Goal: Task Accomplishment & Management: Manage account settings

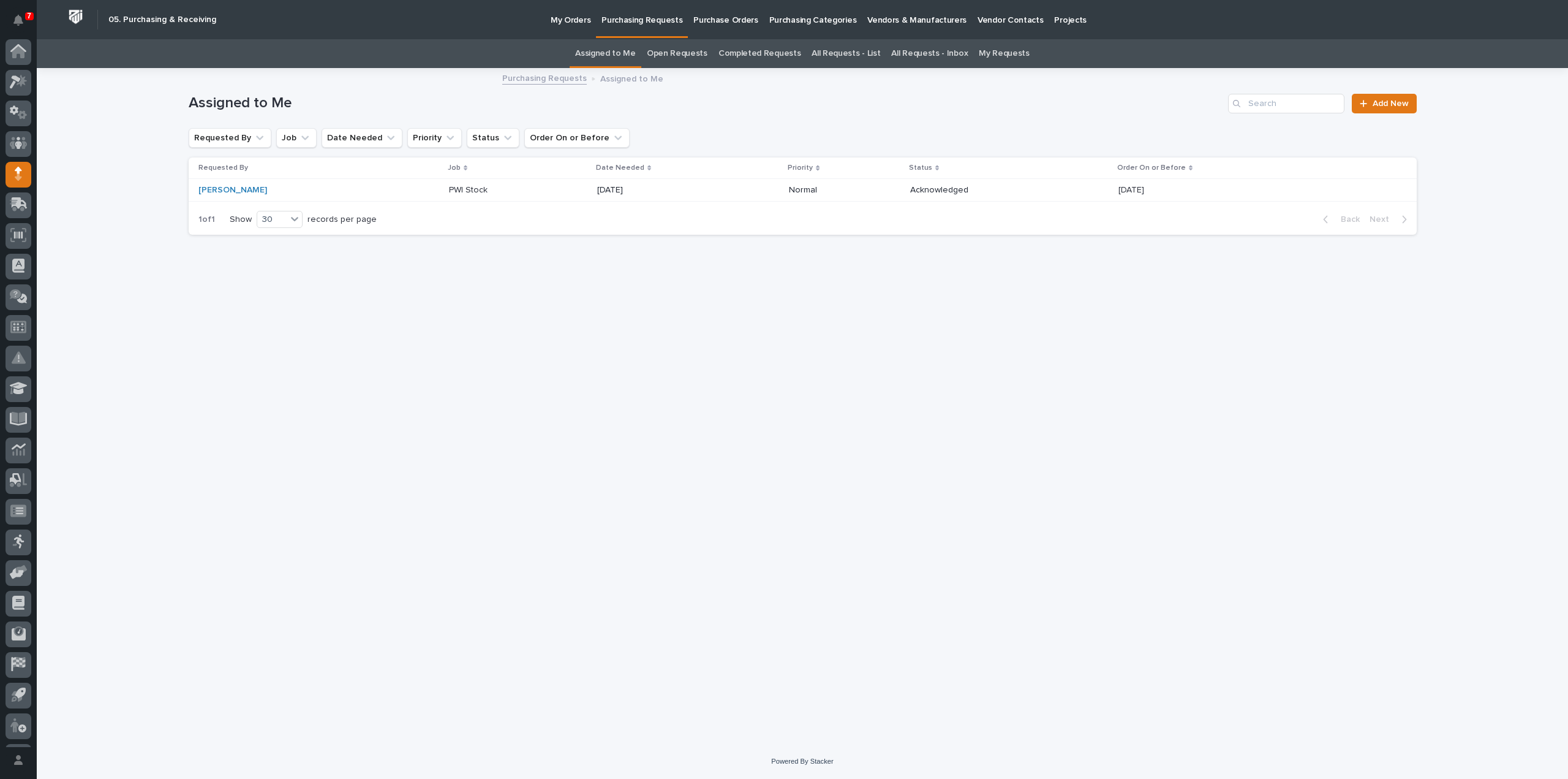
scroll to position [27, 0]
click at [449, 189] on p "PWI Stock" at bounding box center [470, 189] width 41 height 13
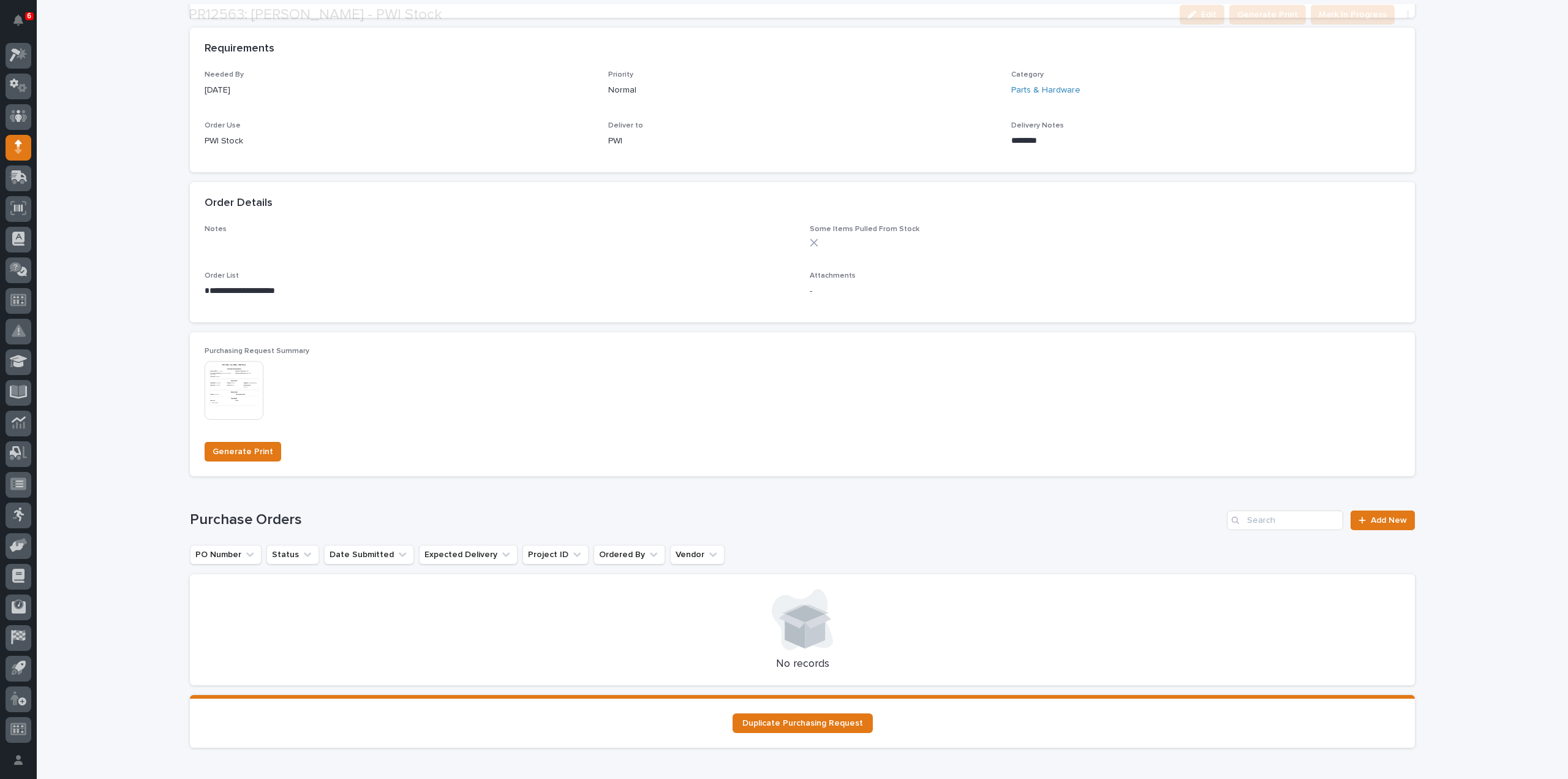
scroll to position [613, 0]
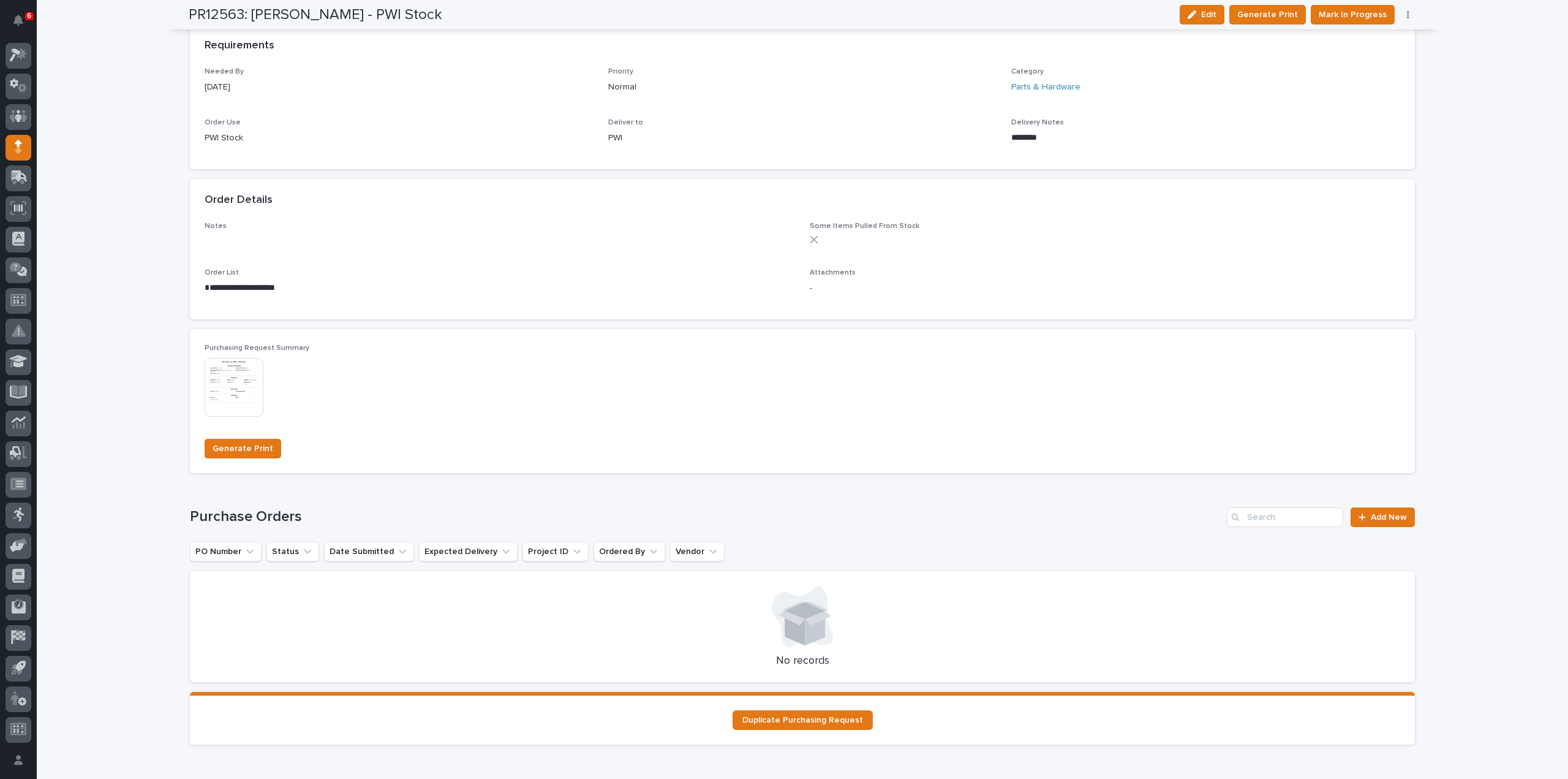
click at [233, 393] on img at bounding box center [234, 388] width 59 height 59
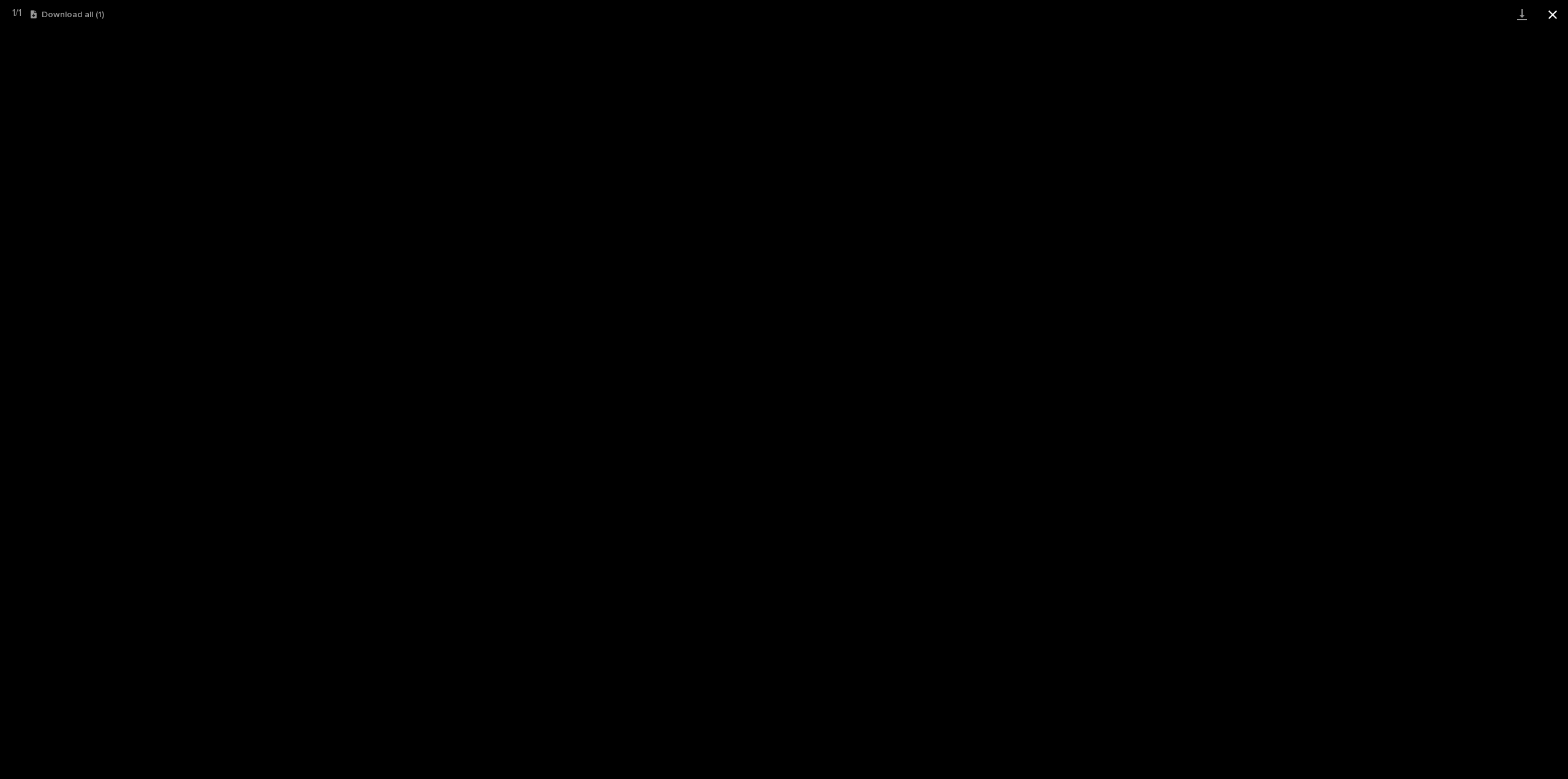
click at [1552, 15] on button "Close gallery" at bounding box center [1553, 14] width 31 height 29
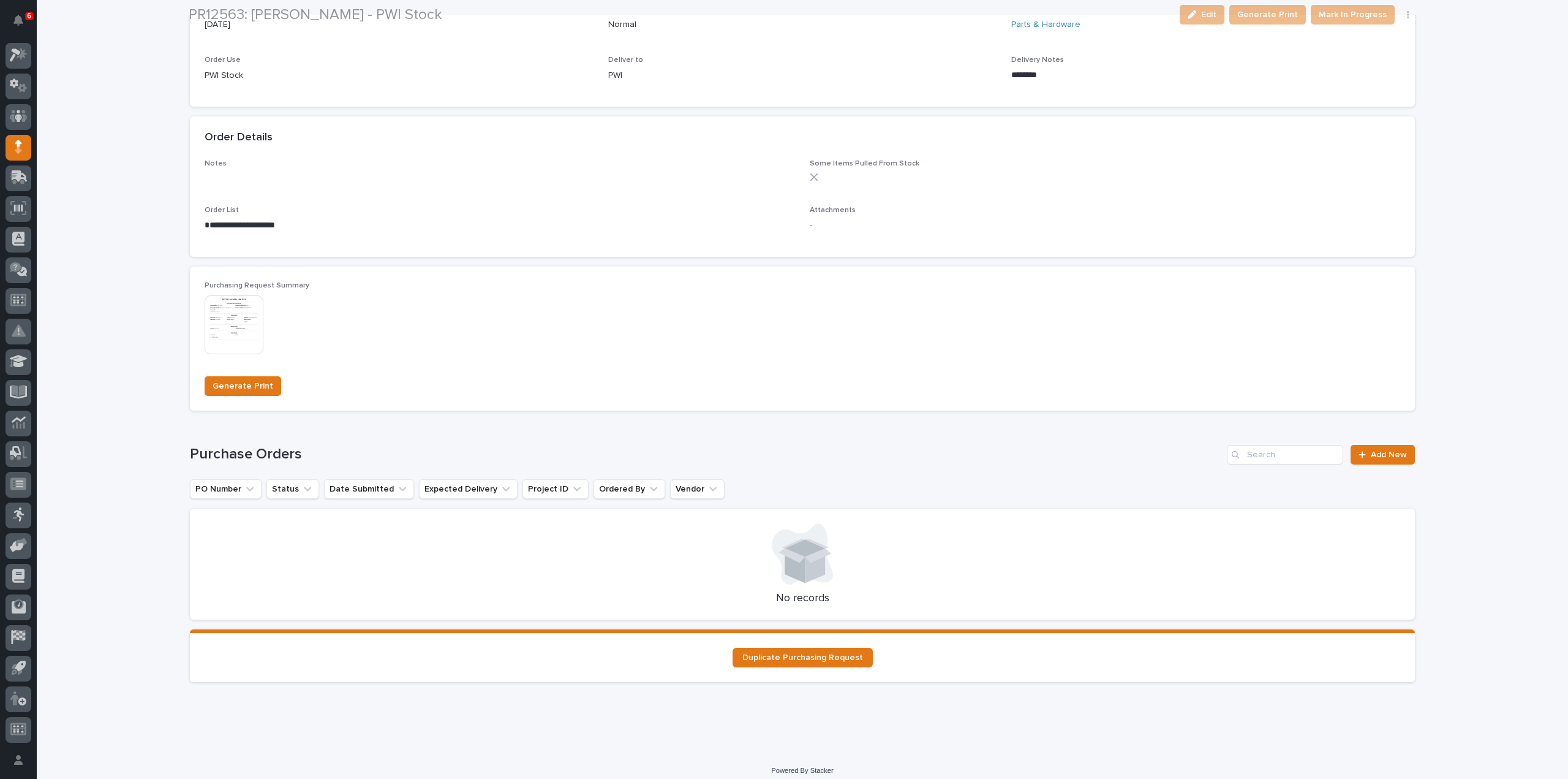
scroll to position [685, 0]
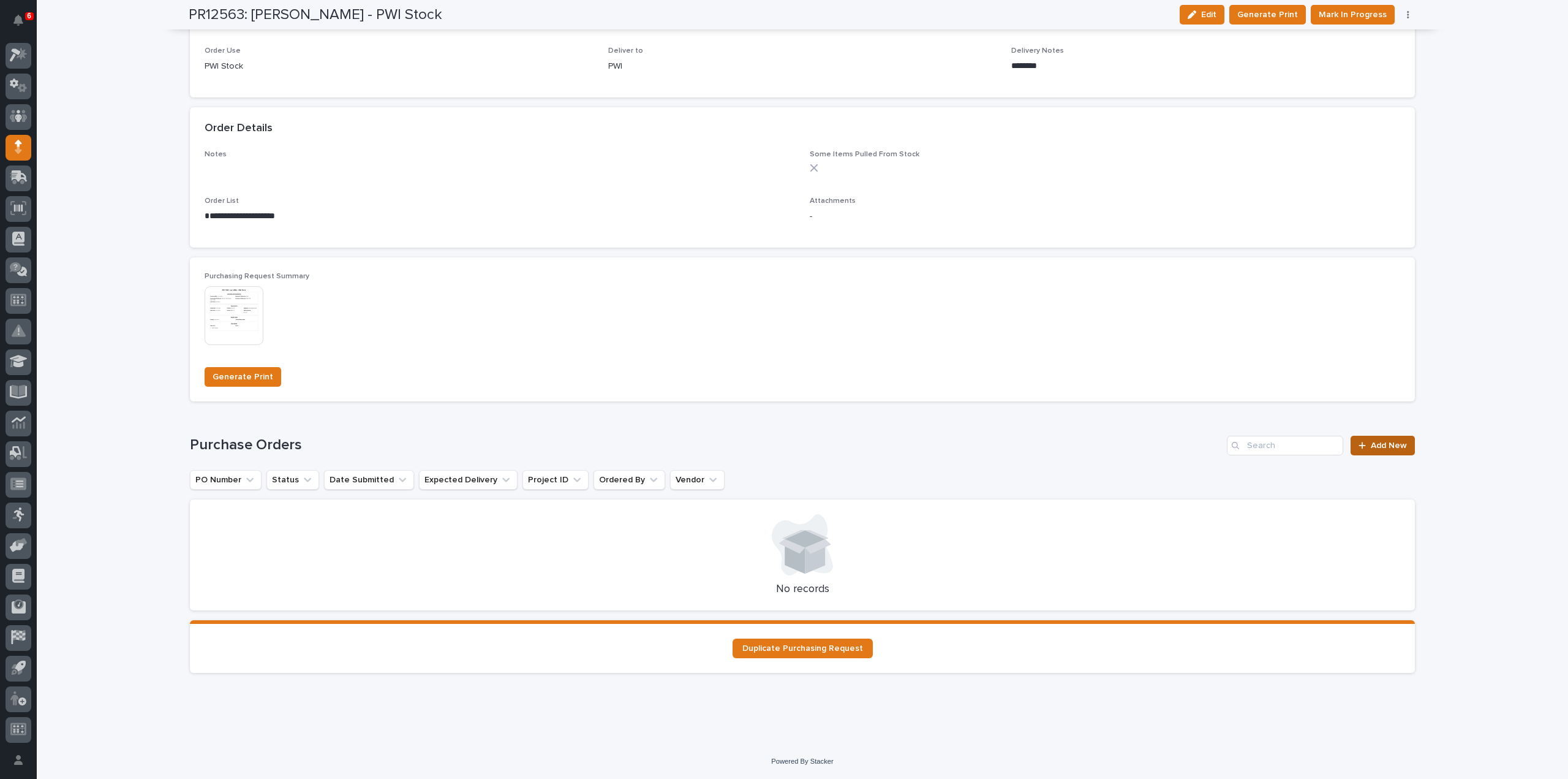
click at [1394, 449] on span "Add New" at bounding box center [1389, 445] width 37 height 9
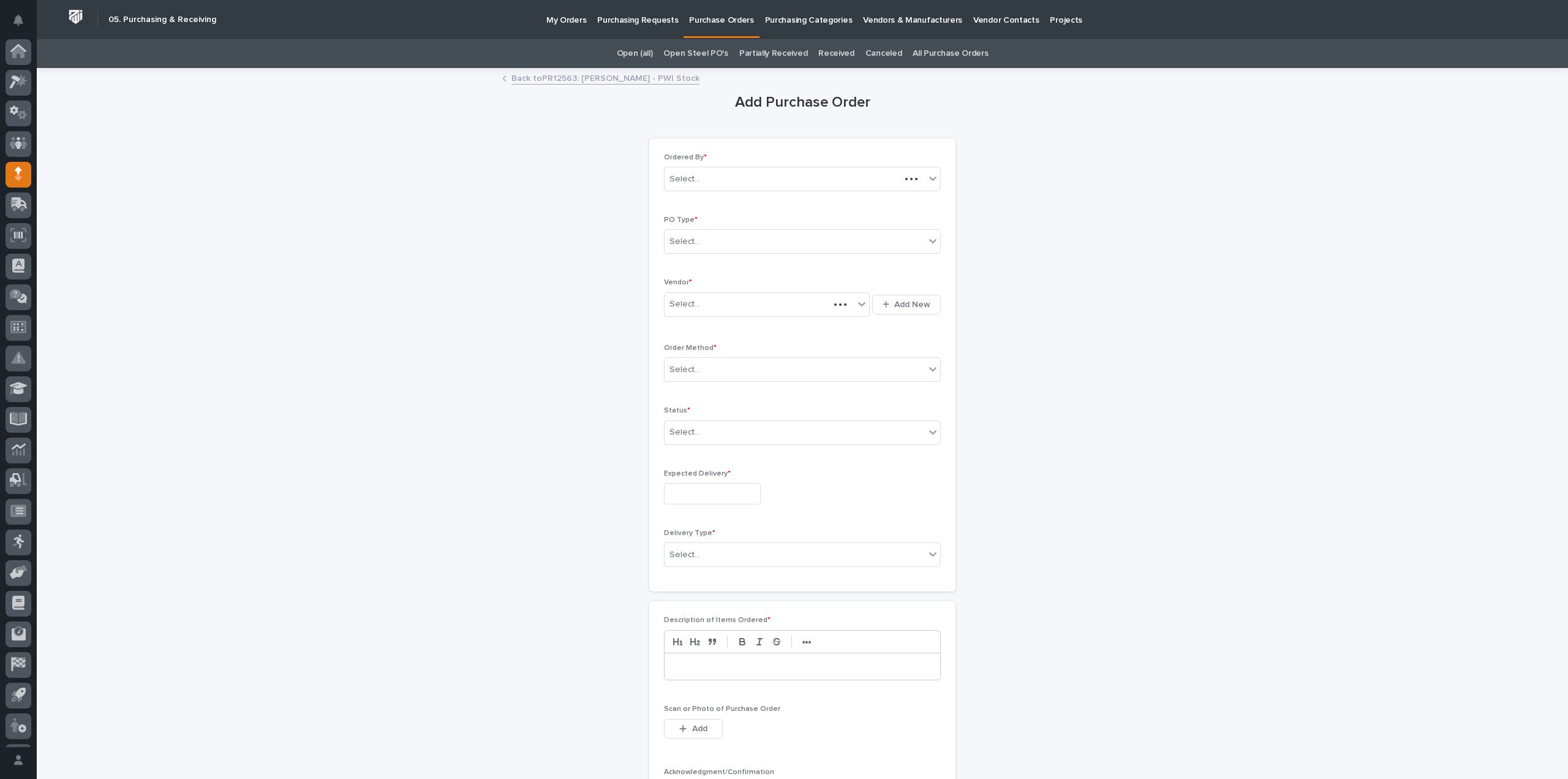
scroll to position [27, 0]
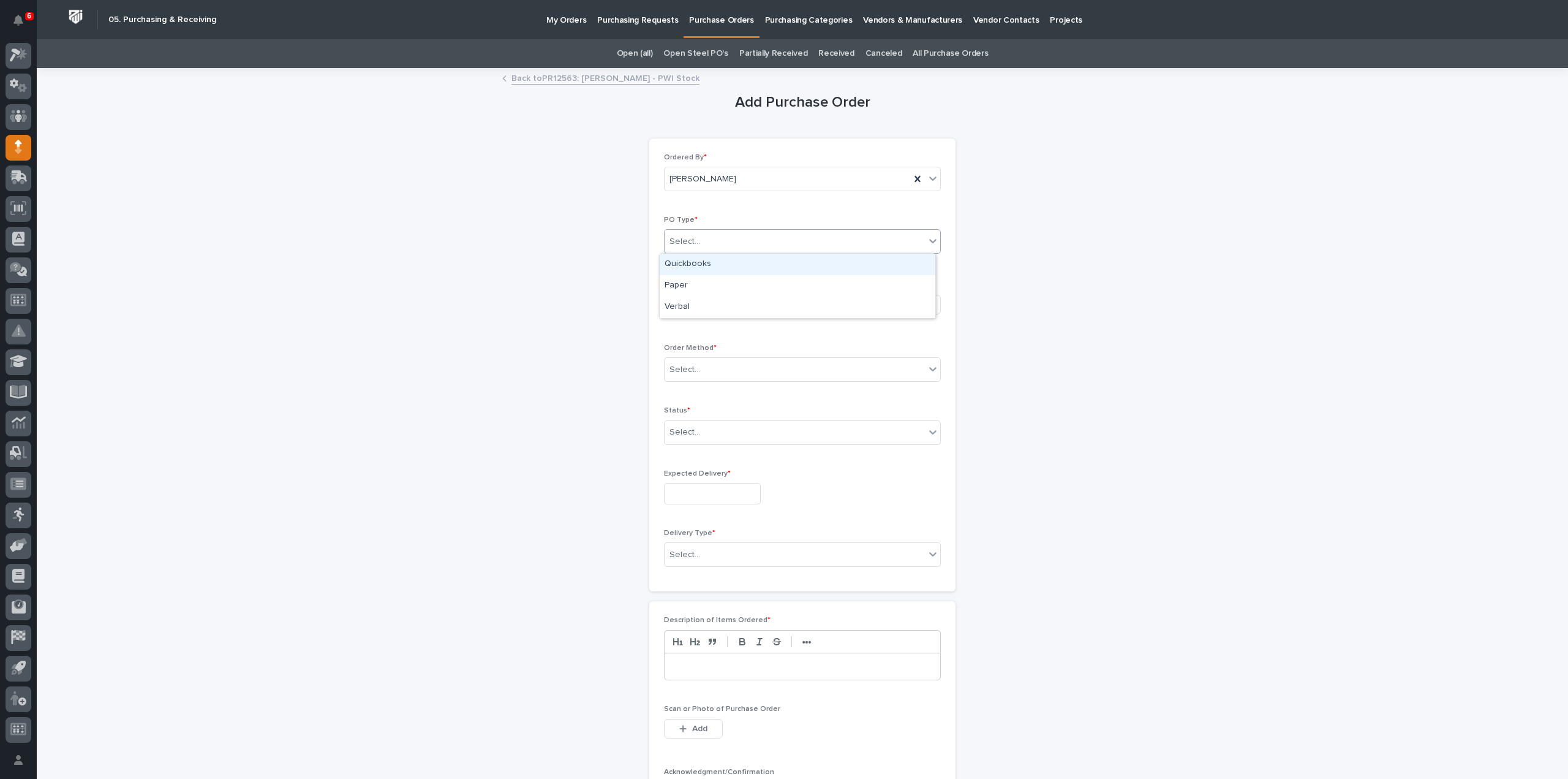
click at [689, 245] on div "Select..." at bounding box center [684, 241] width 31 height 13
click at [691, 267] on div "Quickbooks" at bounding box center [797, 264] width 275 height 21
click at [689, 305] on div "Select..." at bounding box center [684, 304] width 31 height 13
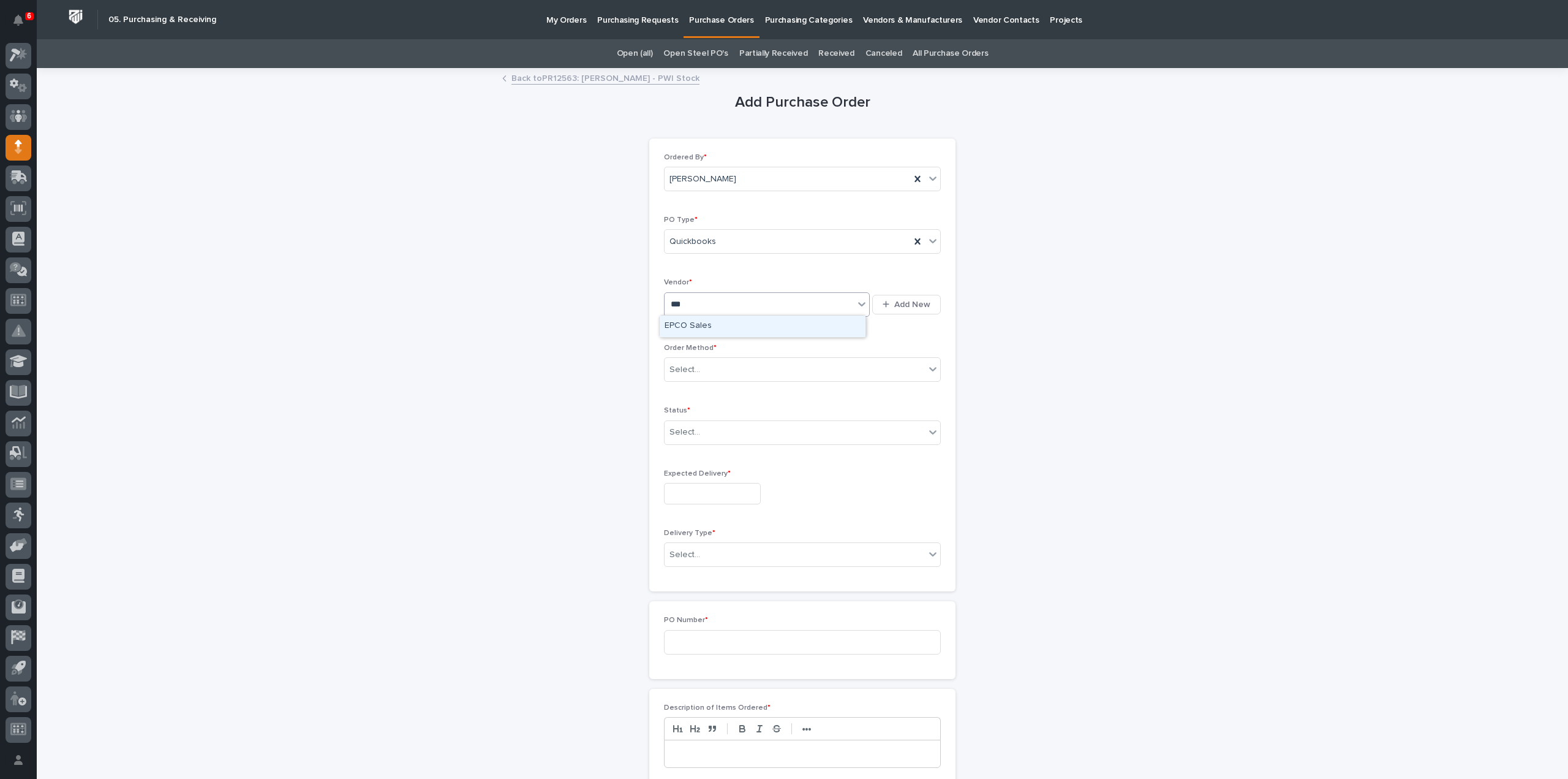
type input "****"
click at [686, 326] on div "EPCO Sales" at bounding box center [762, 326] width 206 height 21
click at [694, 372] on div "Select..." at bounding box center [795, 369] width 260 height 20
click at [678, 412] on div "Email" at bounding box center [797, 412] width 275 height 21
click at [684, 428] on div "Select..." at bounding box center [684, 432] width 31 height 13
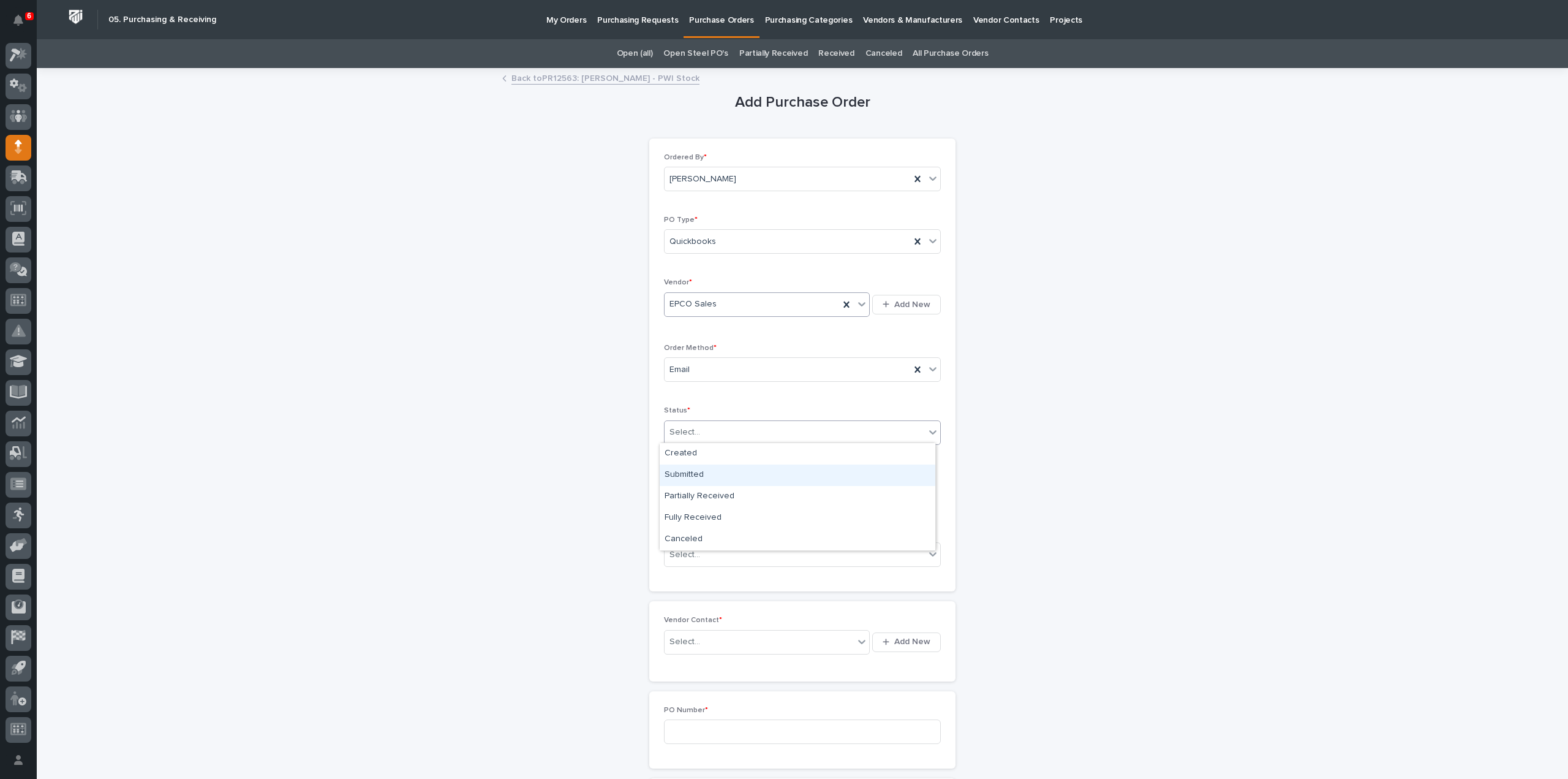
click at [684, 474] on div "Submitted" at bounding box center [797, 475] width 275 height 21
click at [704, 496] on input "text" at bounding box center [712, 493] width 97 height 21
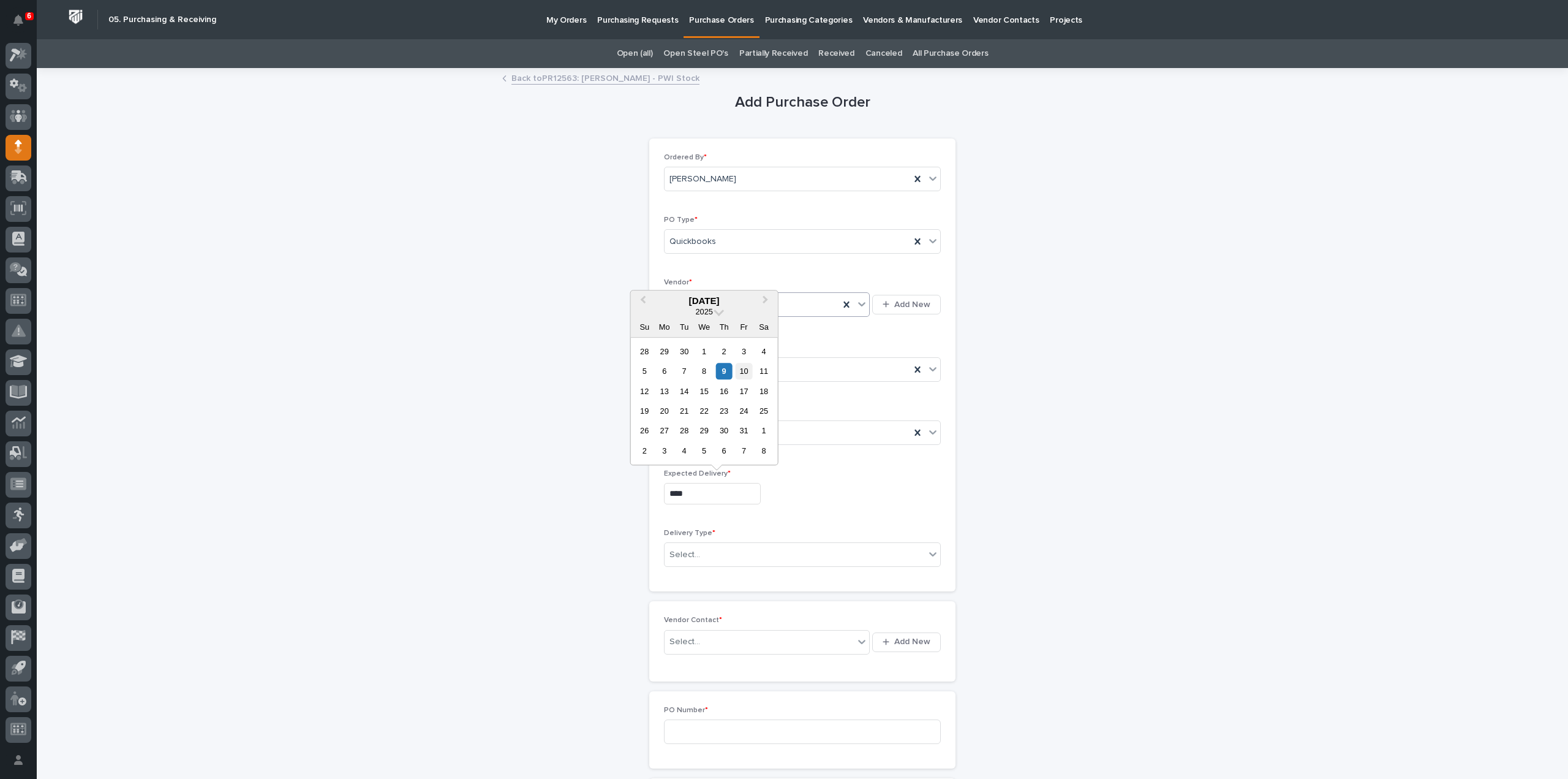
click at [743, 373] on div "10" at bounding box center [744, 371] width 17 height 17
type input "**********"
click at [728, 555] on div "Select..." at bounding box center [795, 554] width 260 height 20
click at [698, 577] on div "Deliver to PWI" at bounding box center [797, 575] width 275 height 21
click at [693, 635] on div "Select..." at bounding box center [684, 642] width 31 height 13
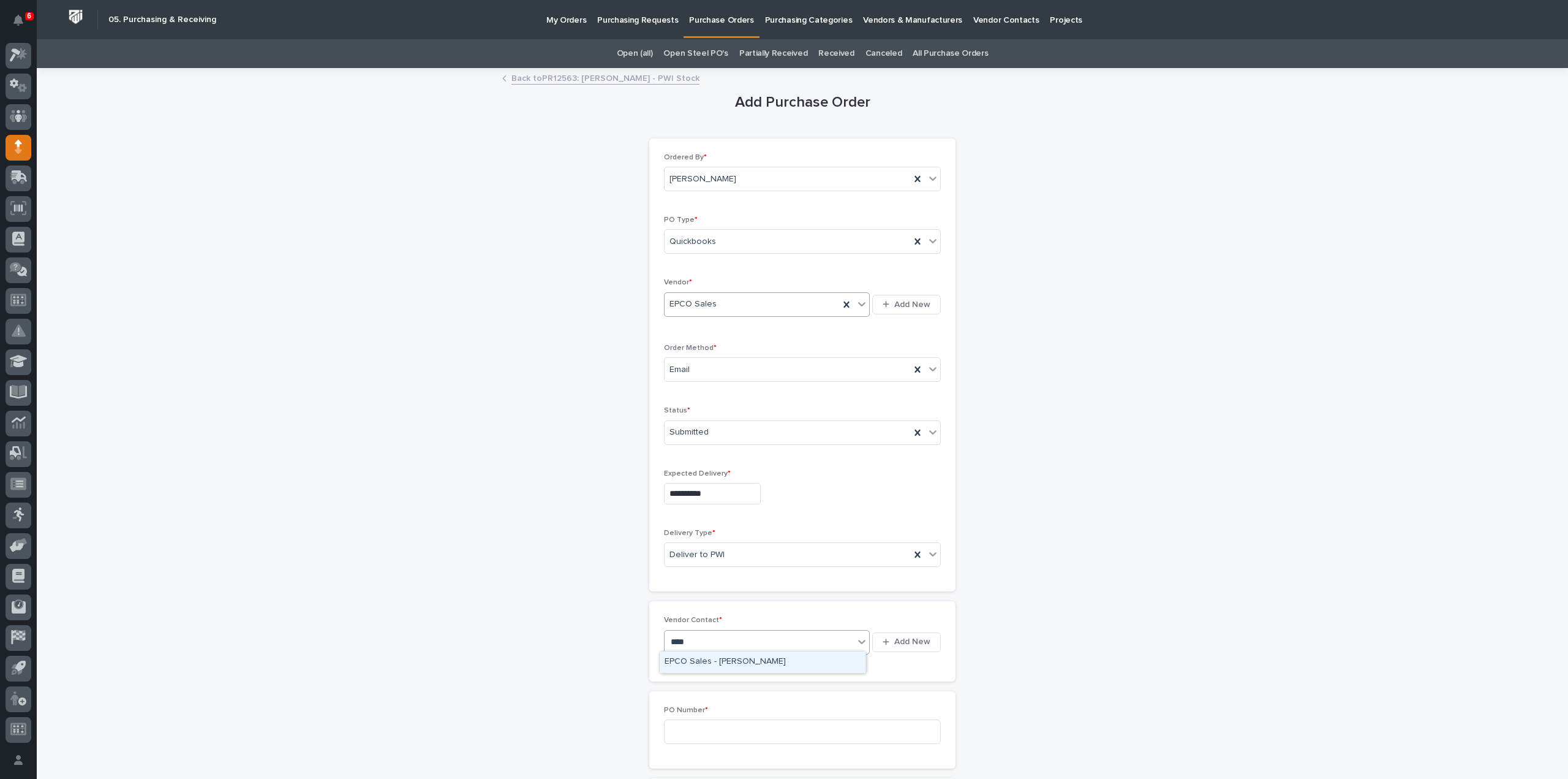
type input "*****"
click at [760, 661] on div "EPCO Sales - [PERSON_NAME]" at bounding box center [762, 661] width 206 height 21
click at [722, 727] on input at bounding box center [802, 731] width 277 height 25
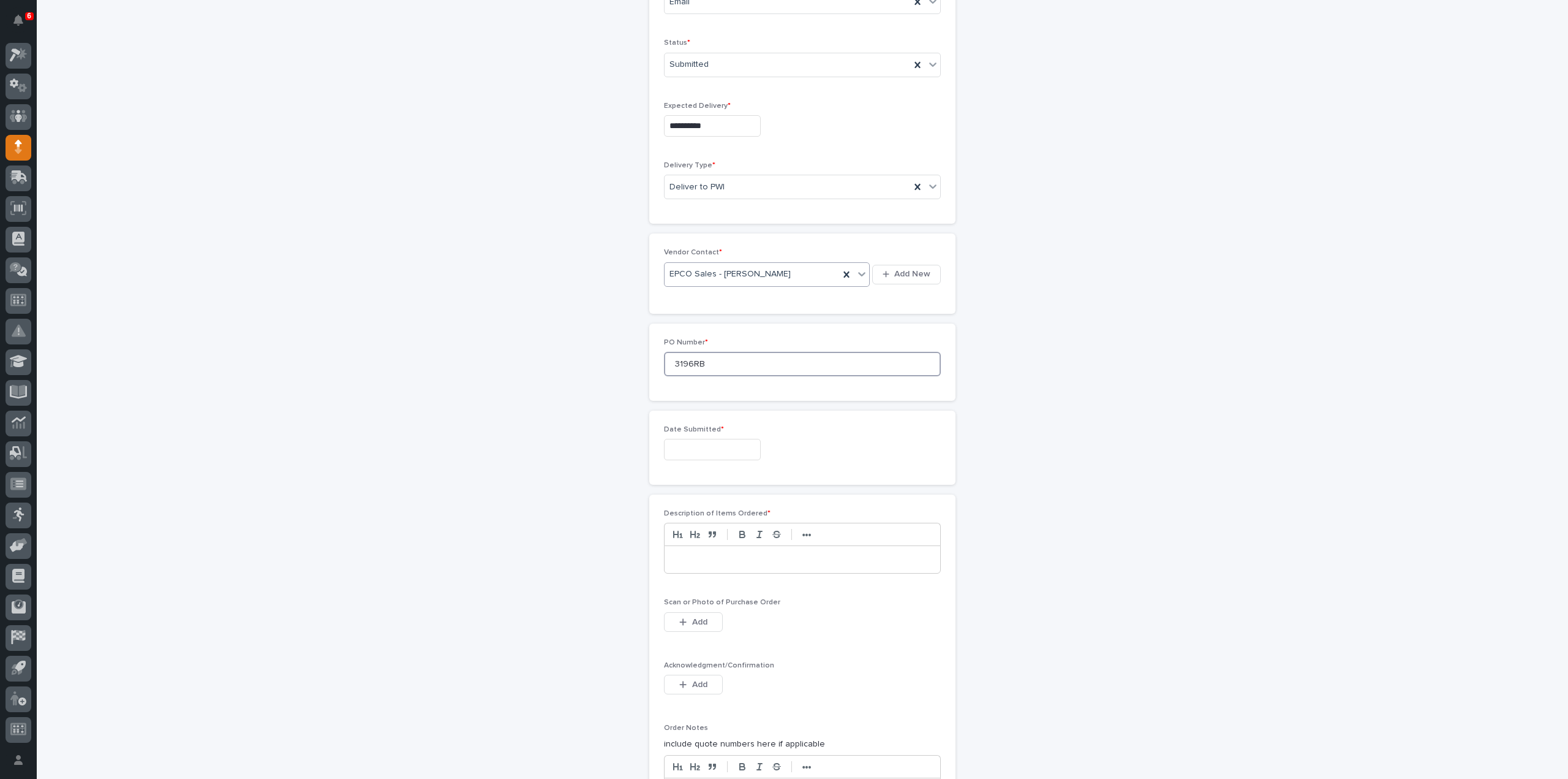
type input "3196RB"
click at [684, 450] on input "text" at bounding box center [712, 449] width 97 height 21
click at [718, 329] on div "9" at bounding box center [724, 326] width 17 height 17
type input "**********"
click at [718, 564] on div at bounding box center [802, 560] width 275 height 27
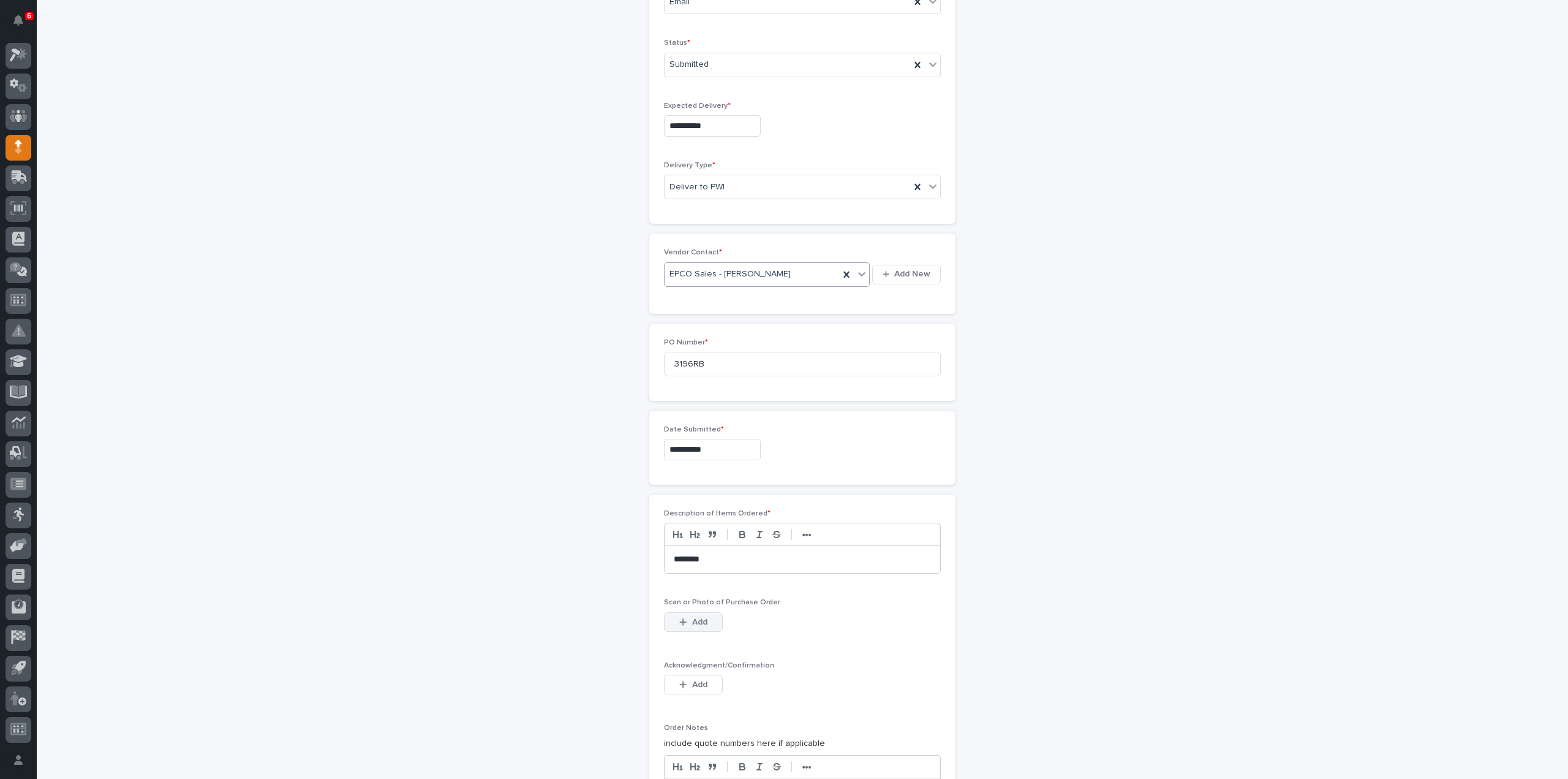
click at [699, 618] on span "Add" at bounding box center [699, 622] width 15 height 11
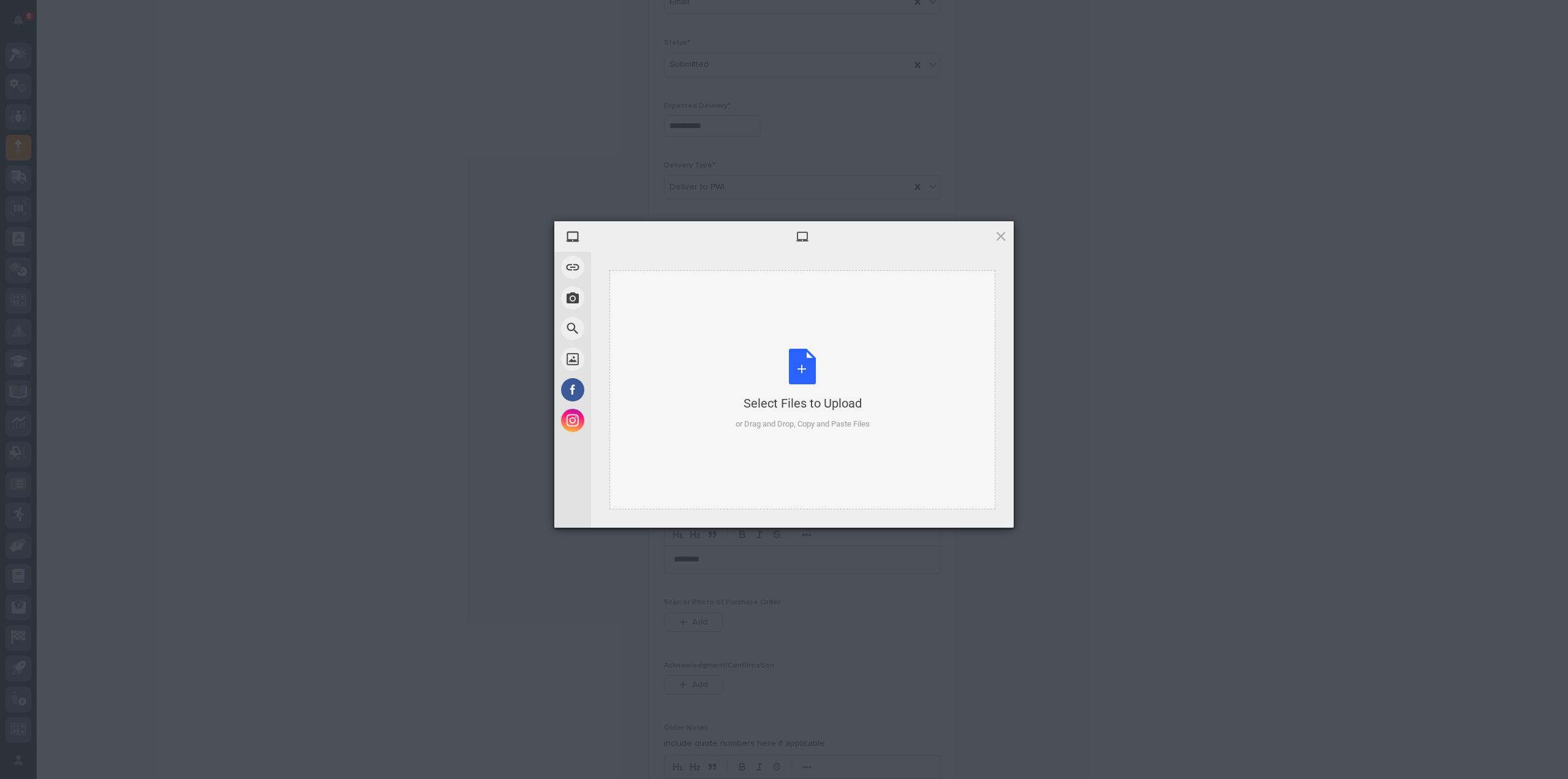
click at [812, 377] on div "Select Files to Upload or Drag and Drop, Copy and Paste Files" at bounding box center [803, 389] width 134 height 82
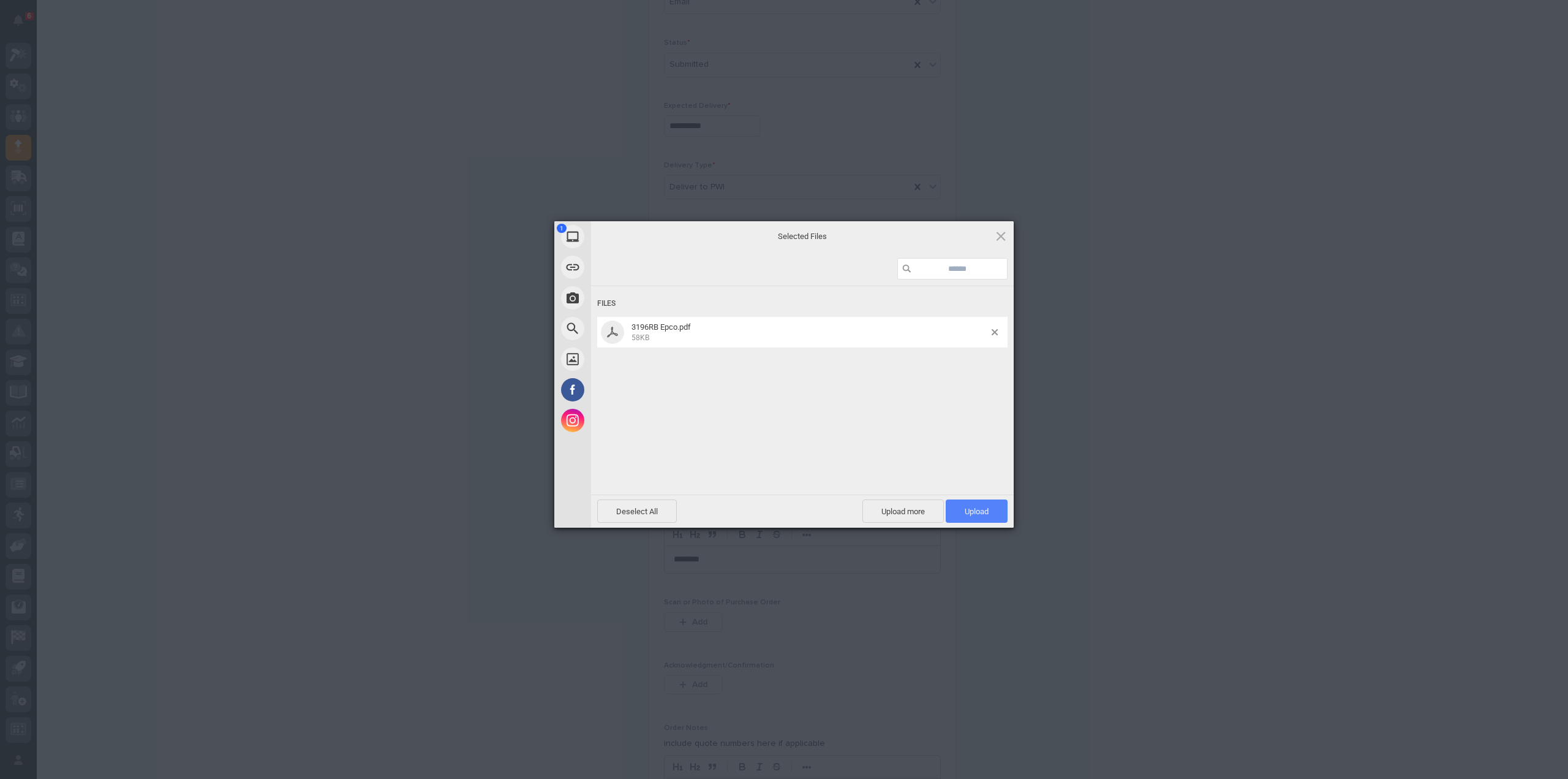
click at [976, 515] on span "Upload 1" at bounding box center [977, 511] width 24 height 10
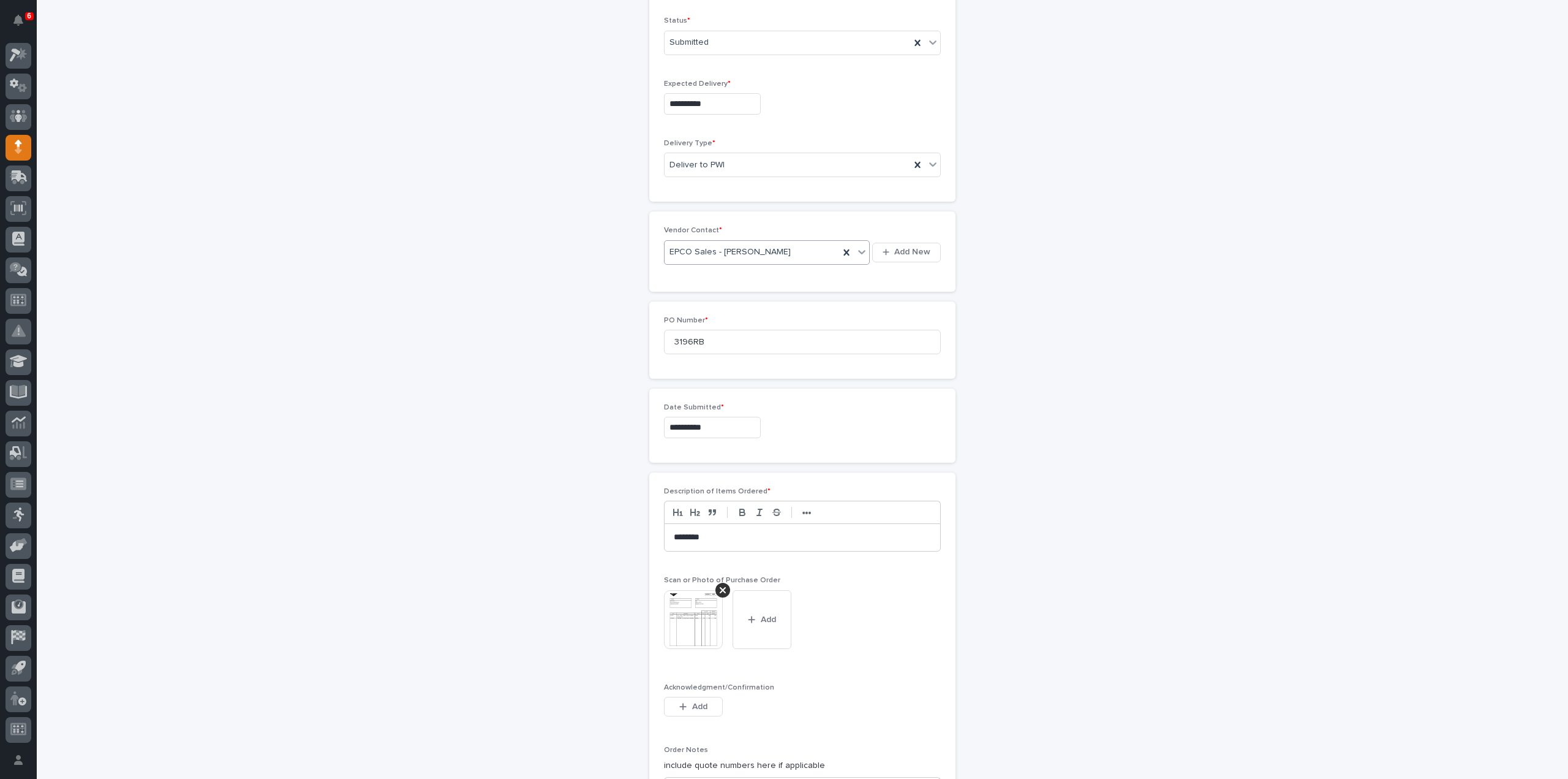
scroll to position [733, 0]
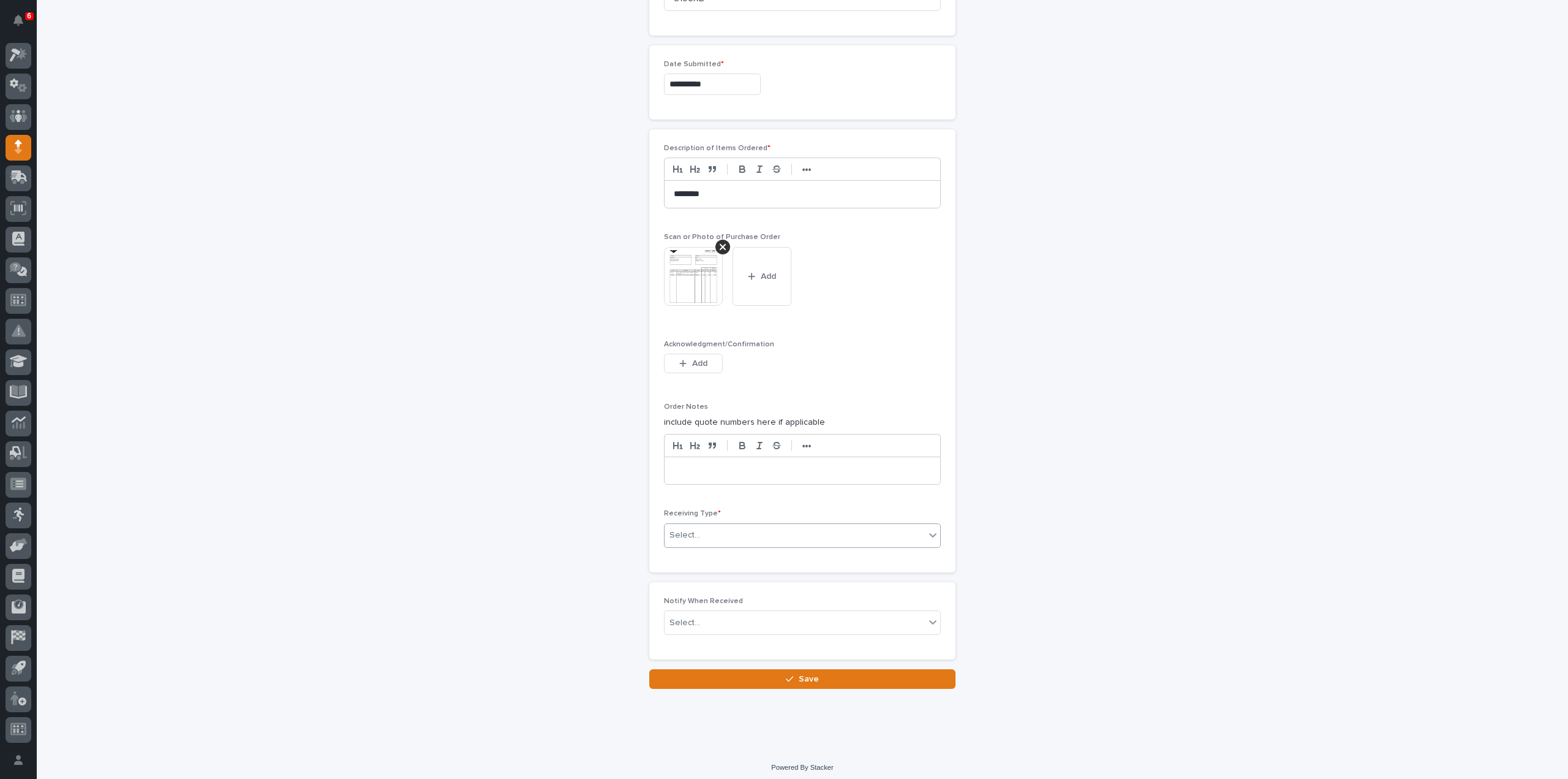
click at [706, 535] on div "Select..." at bounding box center [795, 534] width 260 height 20
click at [699, 616] on div "Deliver to" at bounding box center [797, 618] width 275 height 21
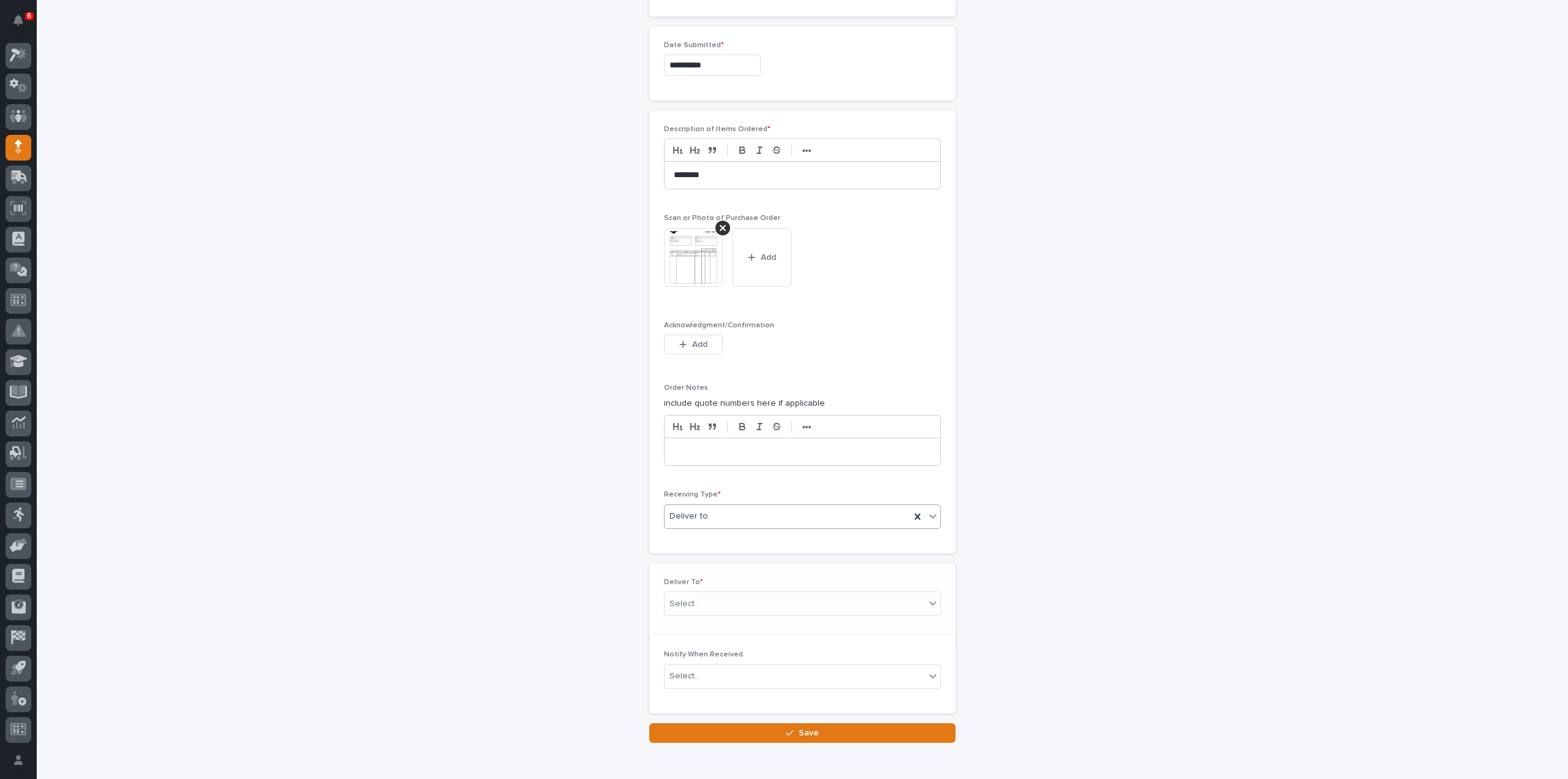
scroll to position [776, 0]
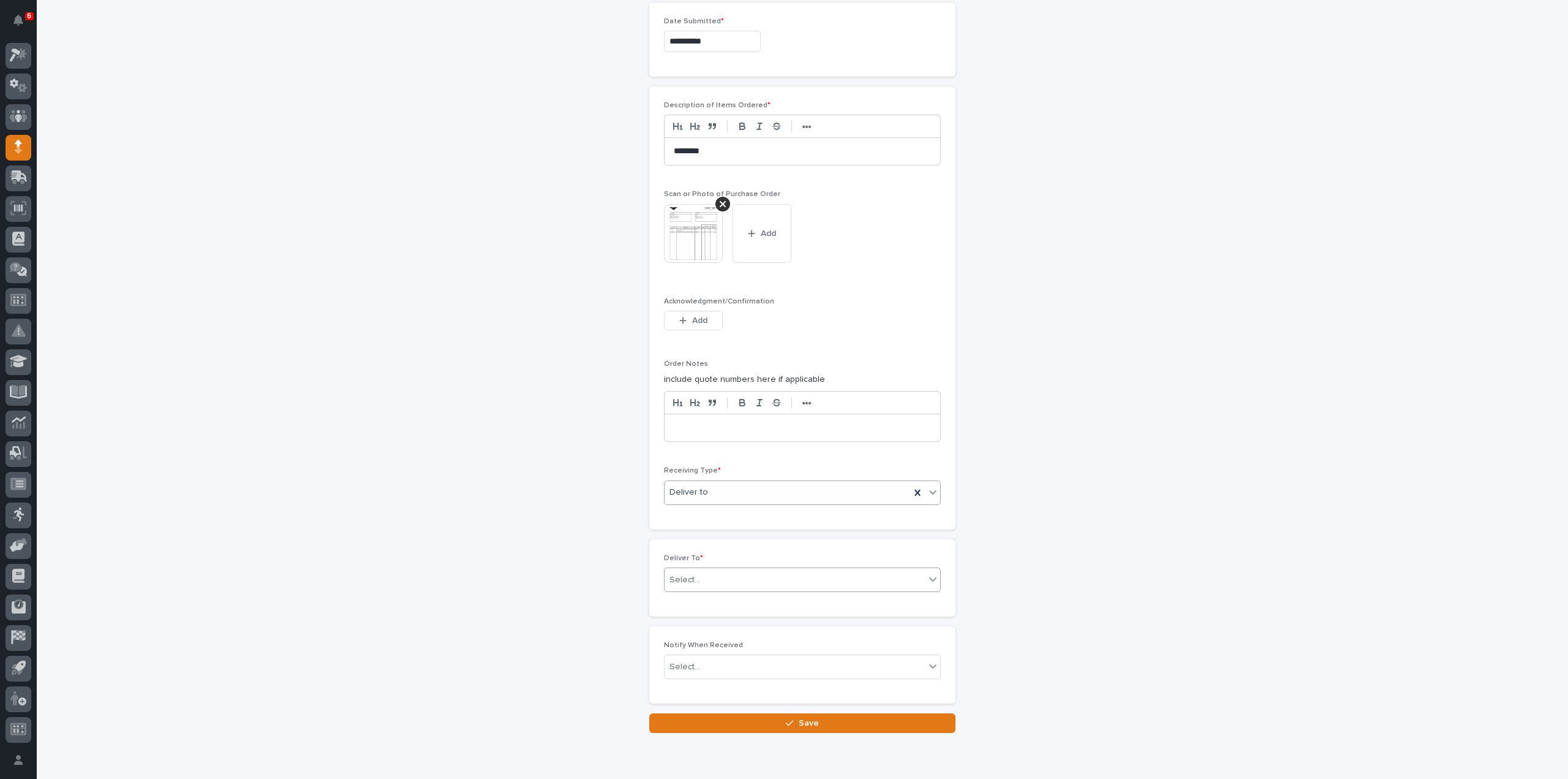
click at [683, 574] on div "Select..." at bounding box center [684, 580] width 31 height 13
type input "****"
click at [692, 595] on div "[PERSON_NAME]" at bounding box center [797, 596] width 275 height 21
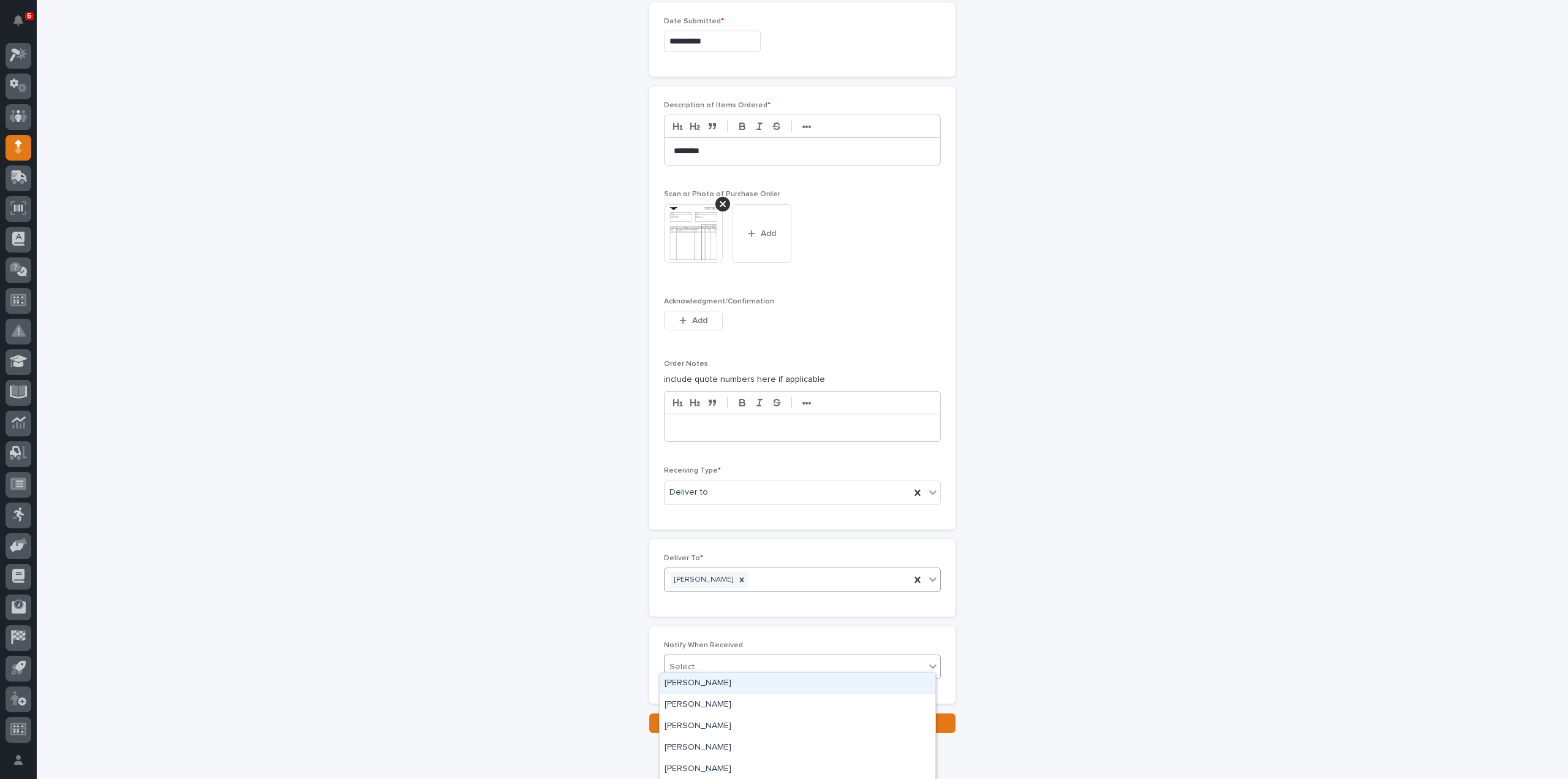
click at [692, 661] on div "Select..." at bounding box center [684, 667] width 31 height 13
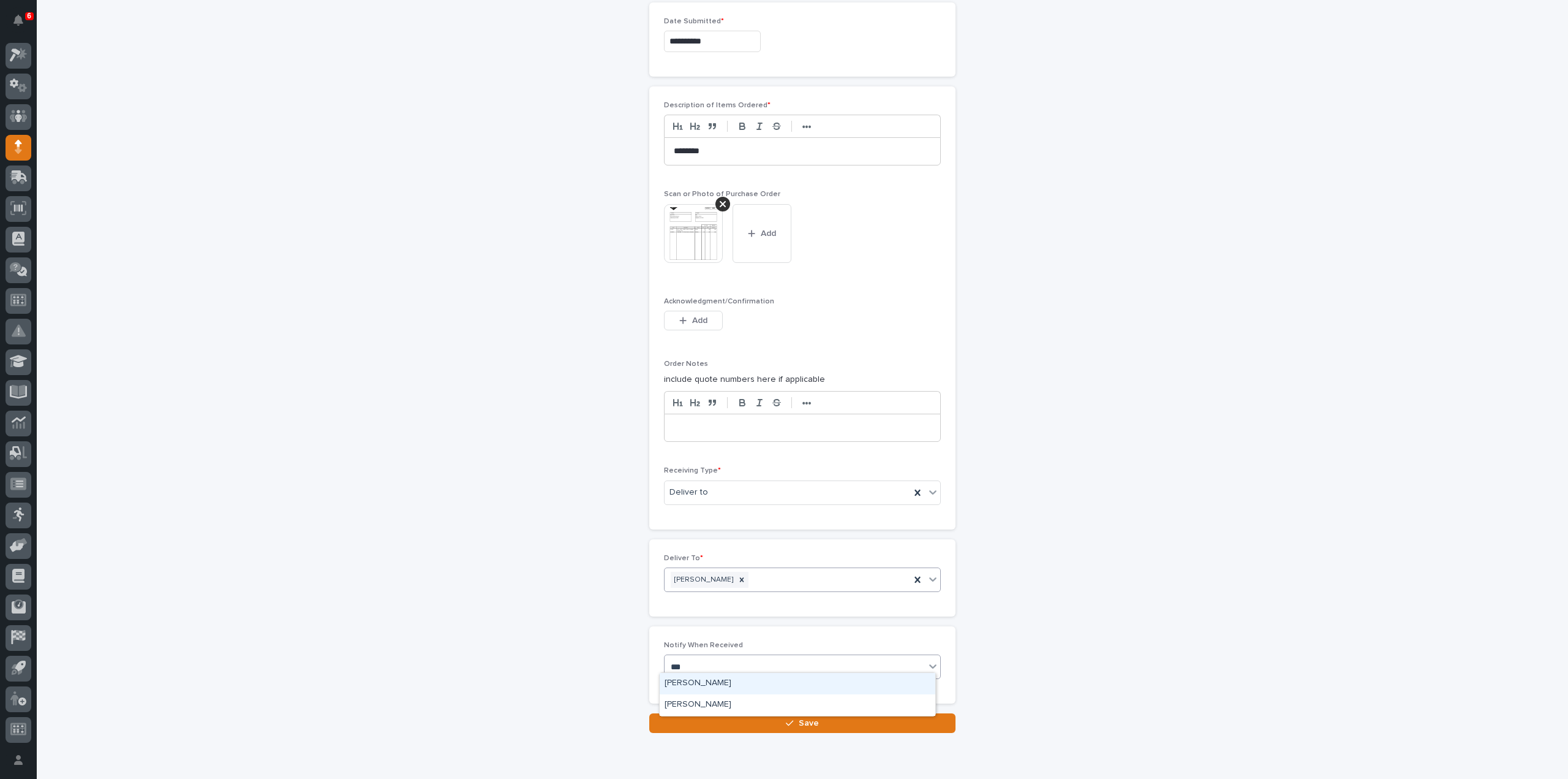
type input "****"
click at [707, 683] on div "[PERSON_NAME]" at bounding box center [797, 683] width 275 height 21
click at [715, 716] on button "Save" at bounding box center [803, 723] width 306 height 20
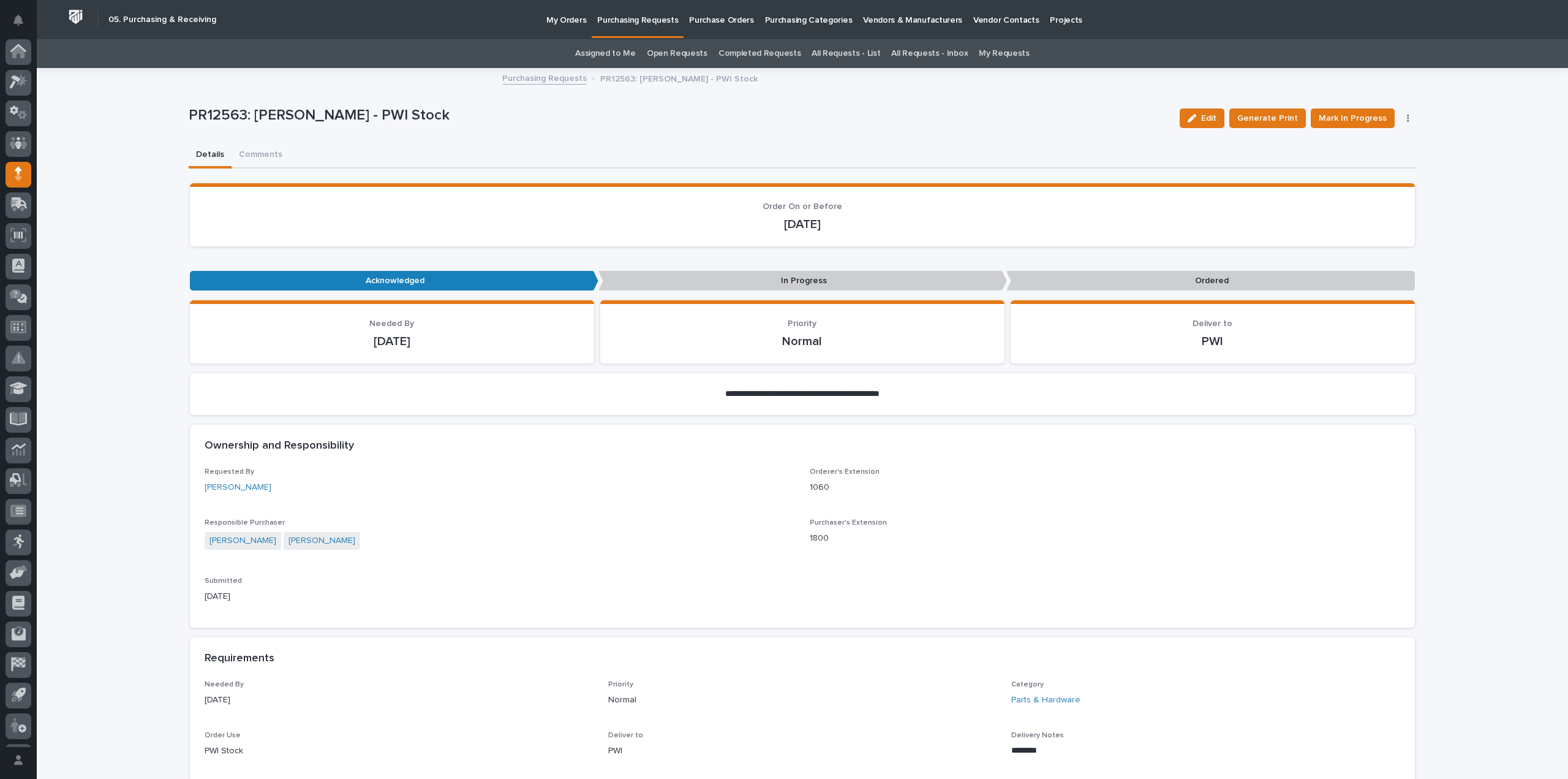
scroll to position [27, 0]
click at [1350, 120] on span "Mark In Progress" at bounding box center [1353, 118] width 68 height 15
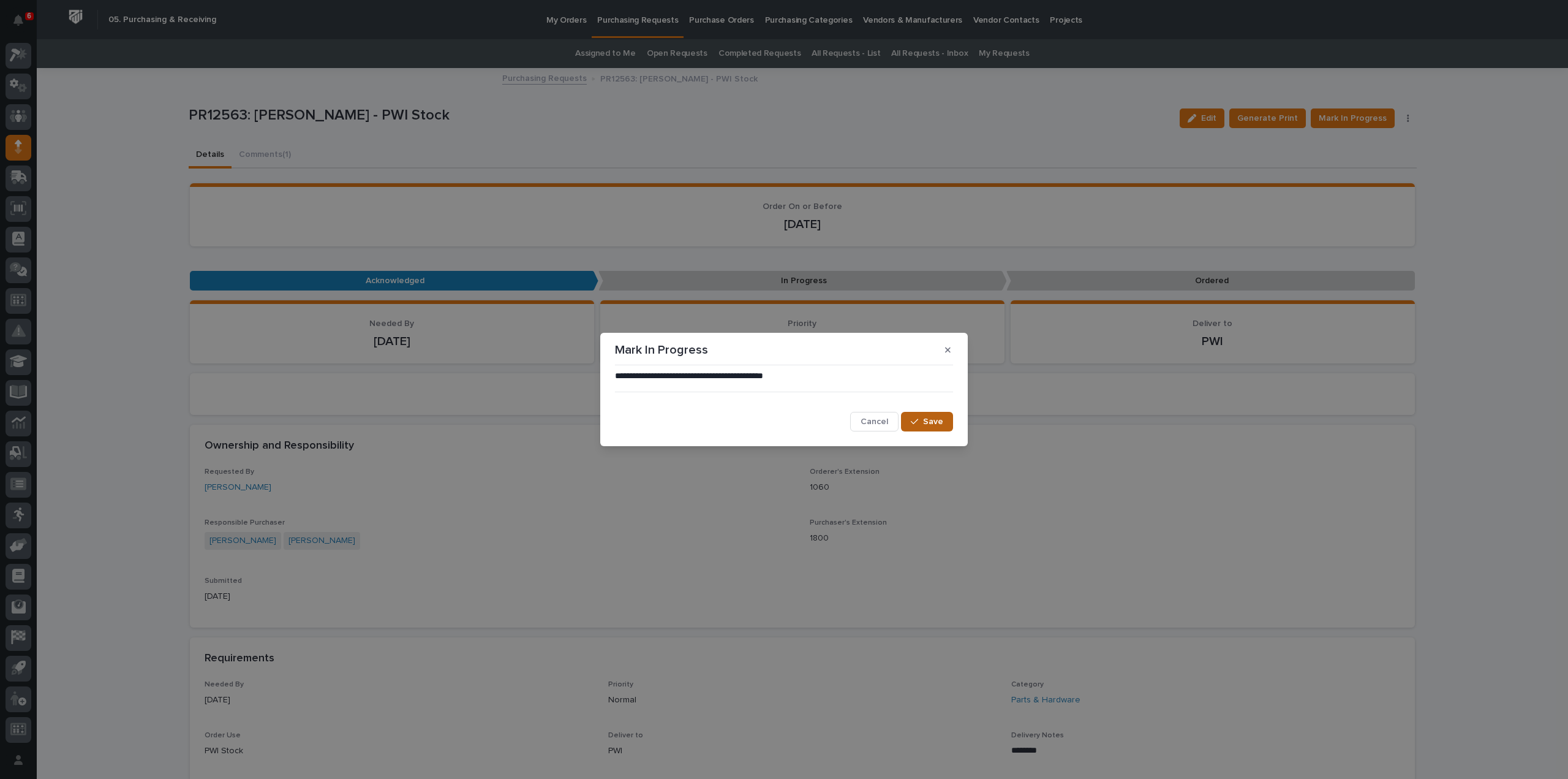
click at [927, 426] on span "Save" at bounding box center [933, 422] width 20 height 11
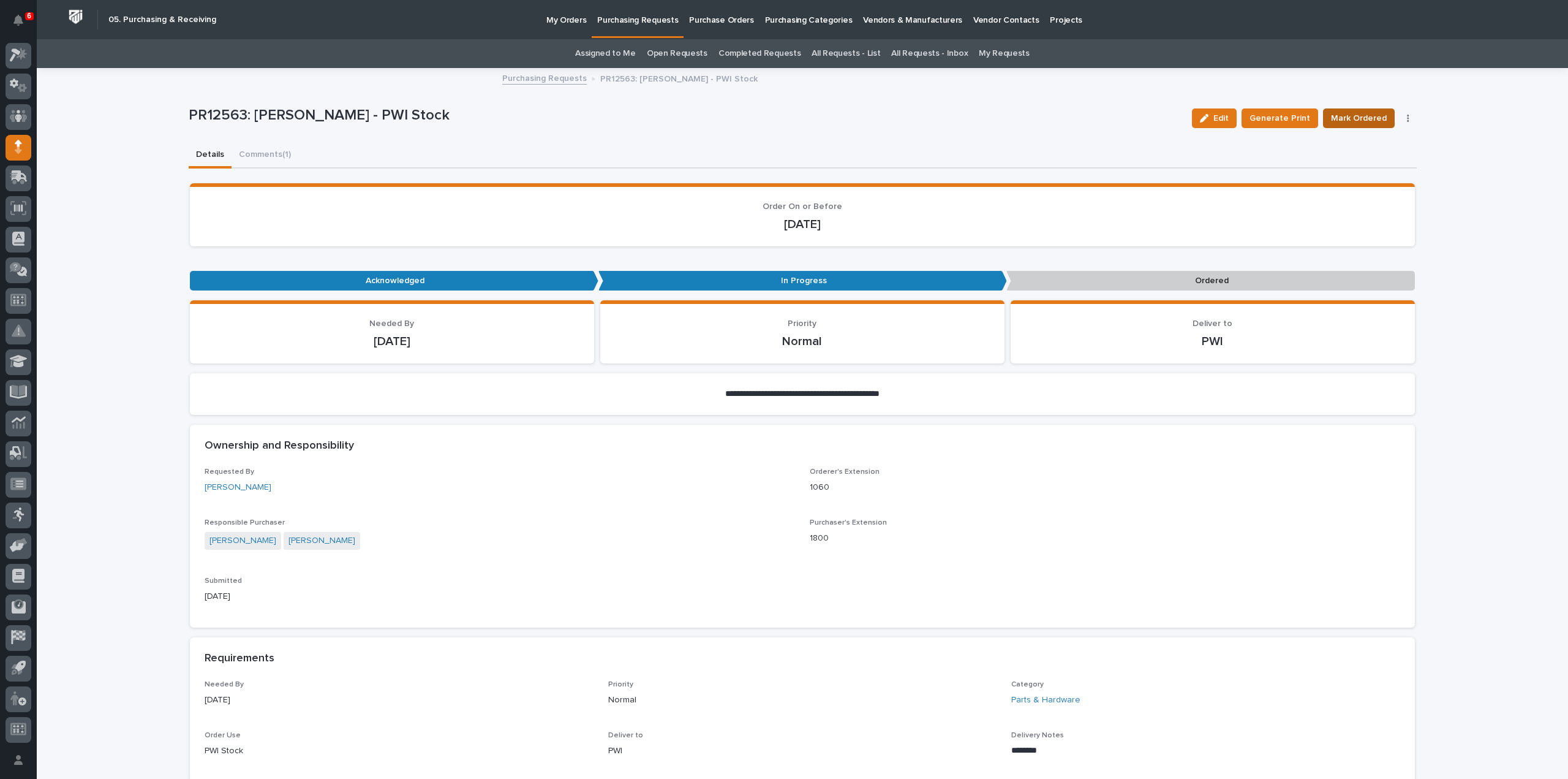
click at [1341, 117] on span "Mark Ordered" at bounding box center [1359, 118] width 56 height 15
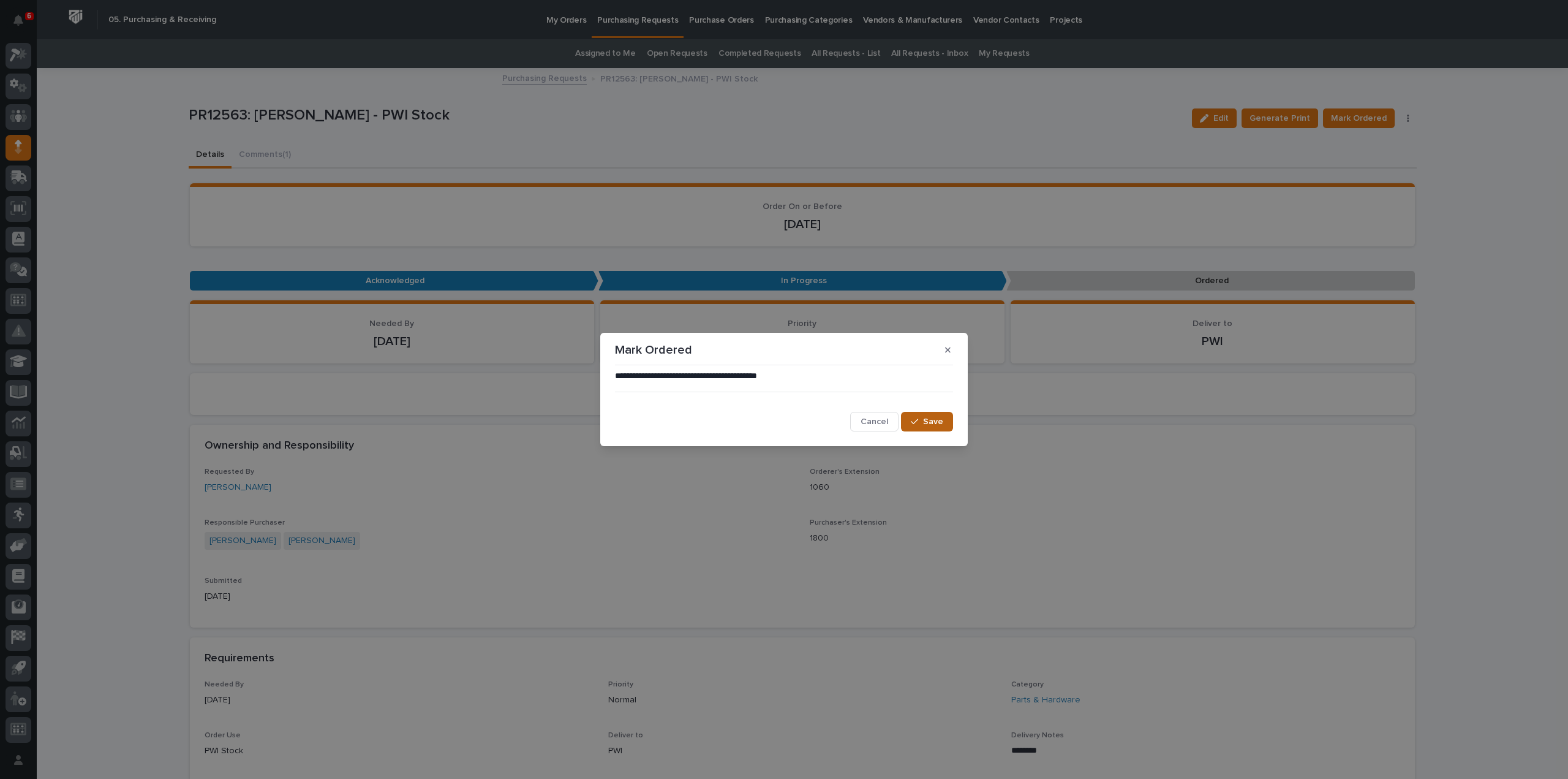
click at [924, 425] on span "Save" at bounding box center [933, 422] width 20 height 11
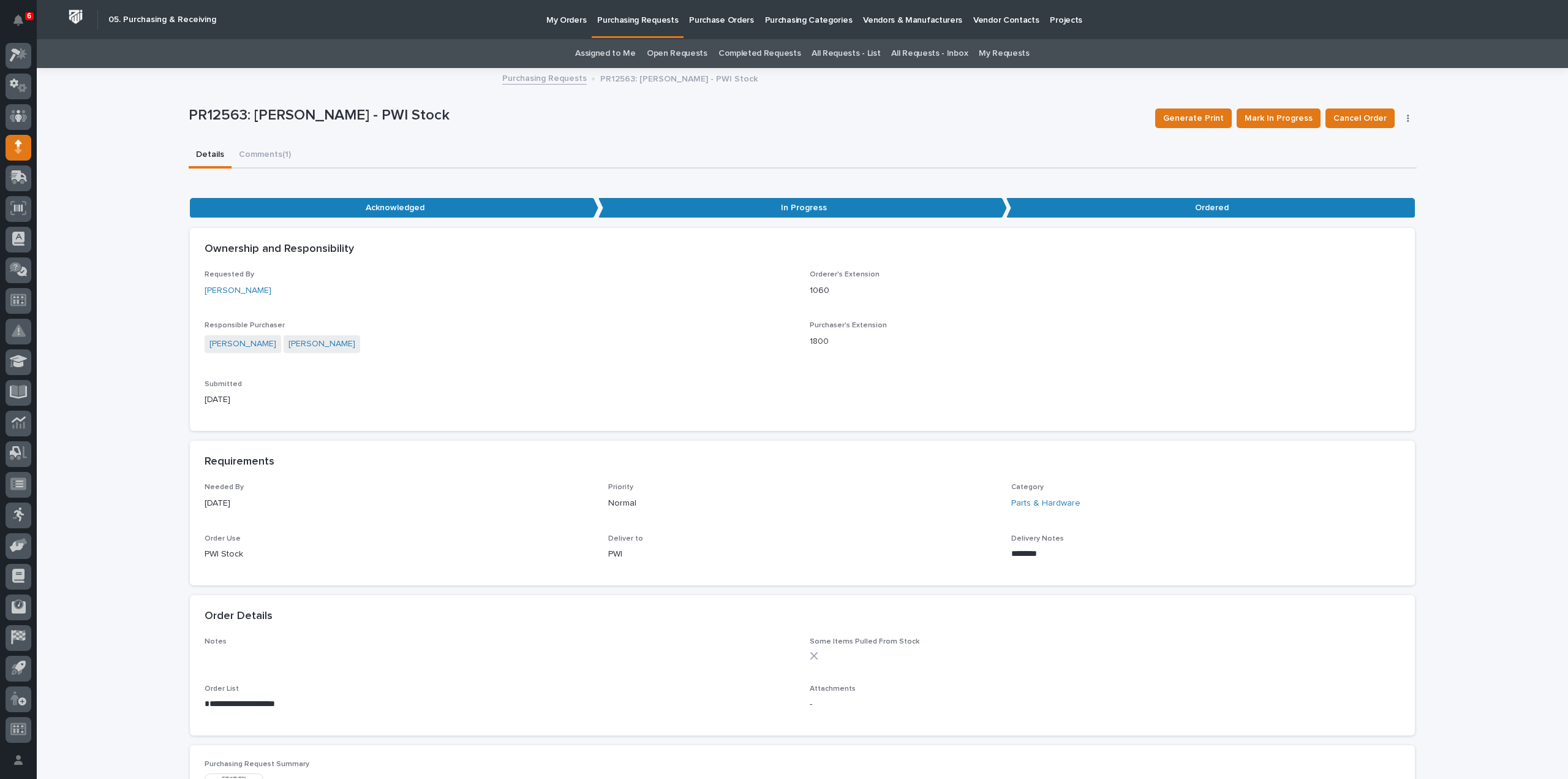
click at [627, 56] on link "Assigned to Me" at bounding box center [606, 53] width 60 height 29
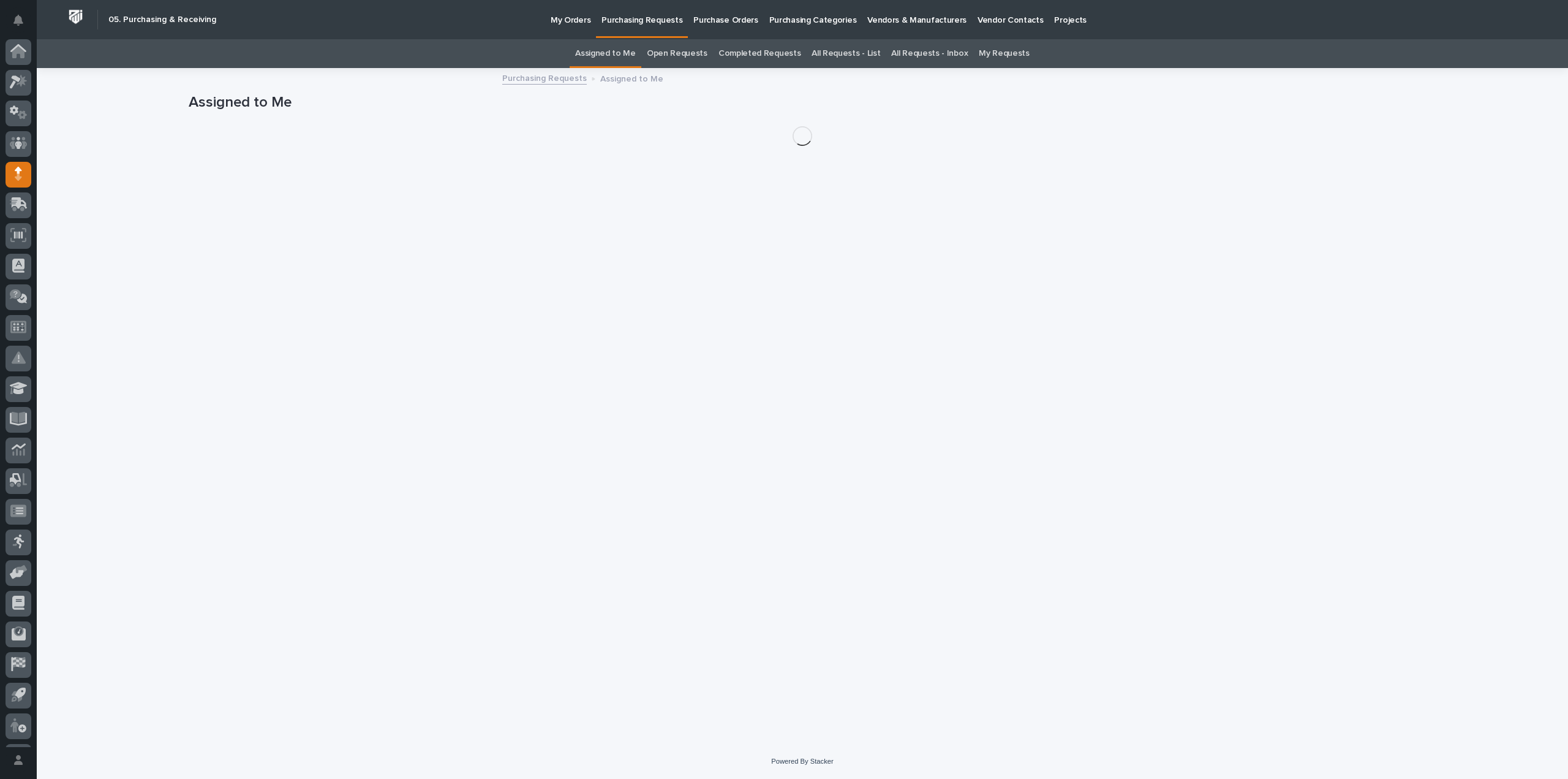
scroll to position [27, 0]
